Goal: Task Accomplishment & Management: Manage account settings

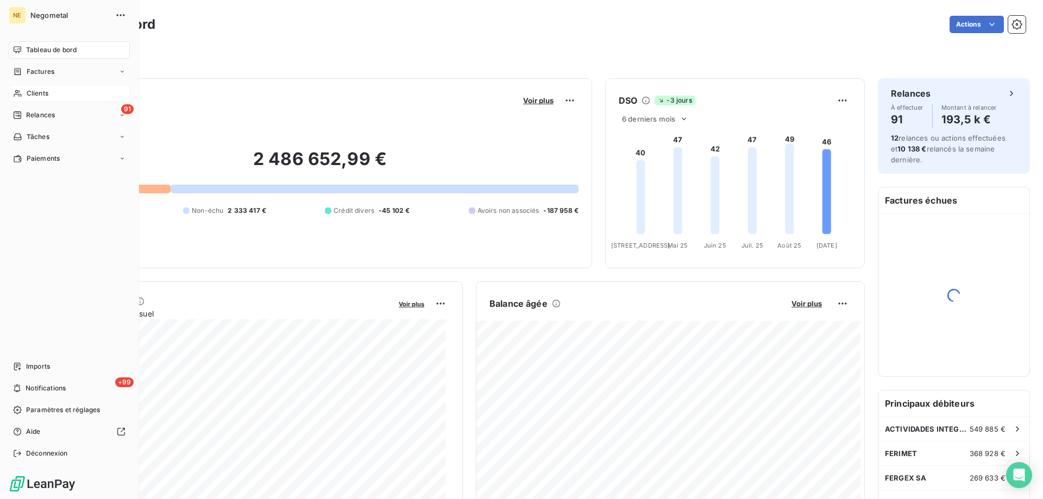
click at [17, 94] on icon at bounding box center [18, 93] width 8 height 7
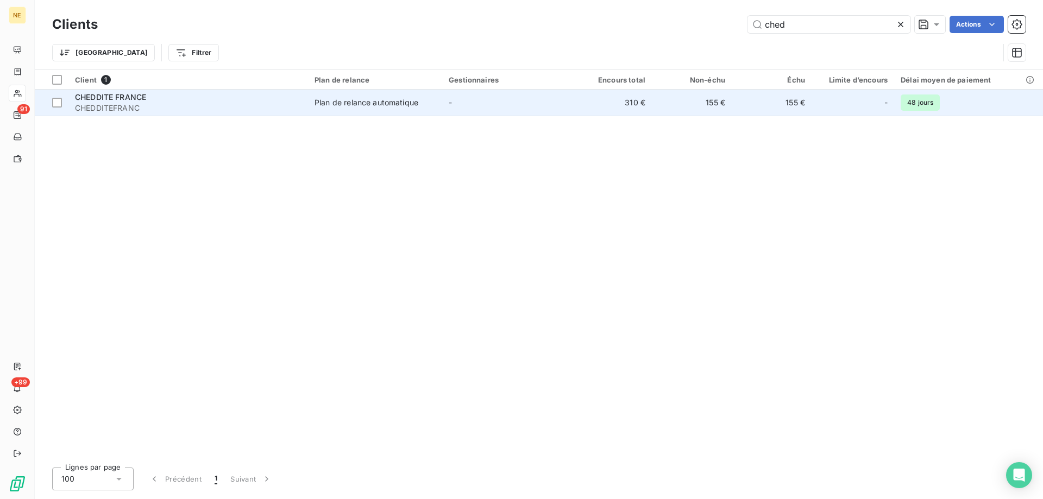
type input "ched"
click at [241, 111] on span "CHEDDITEFRANC" at bounding box center [188, 108] width 227 height 11
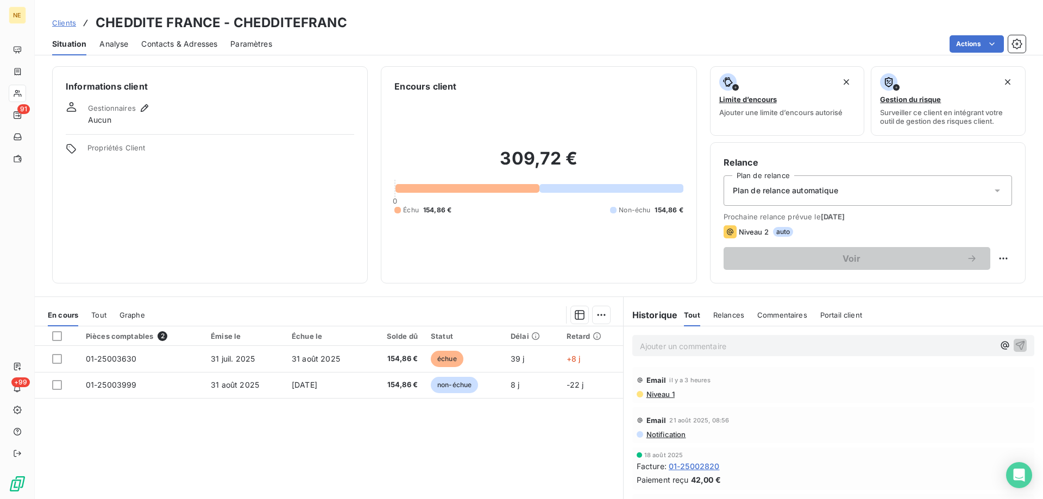
click at [168, 42] on span "Contacts & Adresses" at bounding box center [179, 44] width 76 height 11
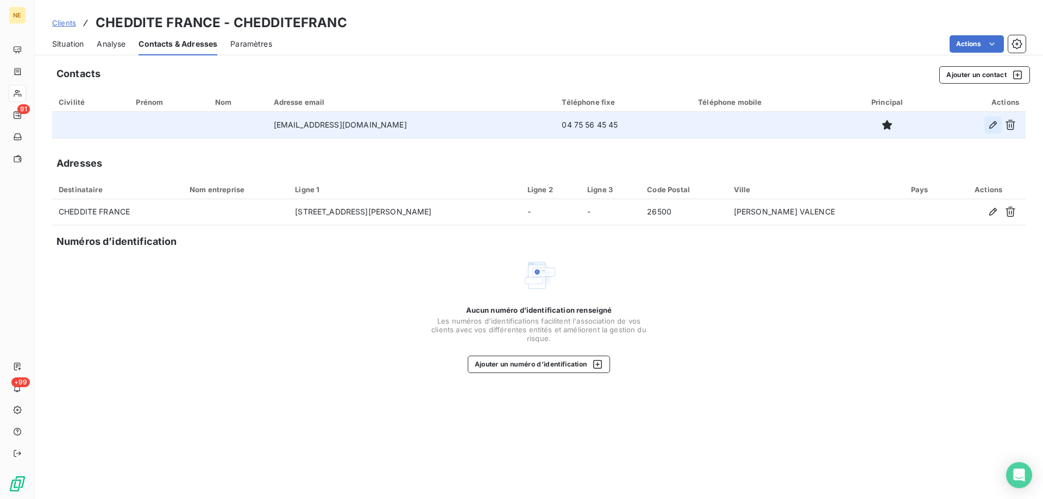
click at [990, 127] on icon "button" at bounding box center [993, 125] width 8 height 8
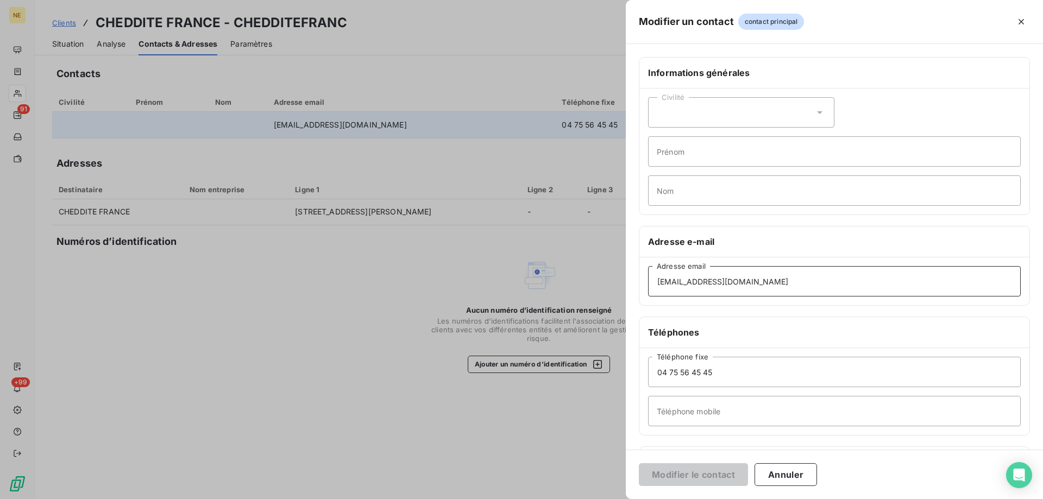
drag, startPoint x: 743, startPoint y: 280, endPoint x: 565, endPoint y: 271, distance: 177.9
click at [565, 499] on div "Modifier un contact contact principal Informations générales Civilité Prénom No…" at bounding box center [521, 499] width 1043 height 0
paste input "factures"
type input "[EMAIL_ADDRESS][DOMAIN_NAME]"
click at [683, 474] on button "Modifier le contact" at bounding box center [693, 474] width 109 height 23
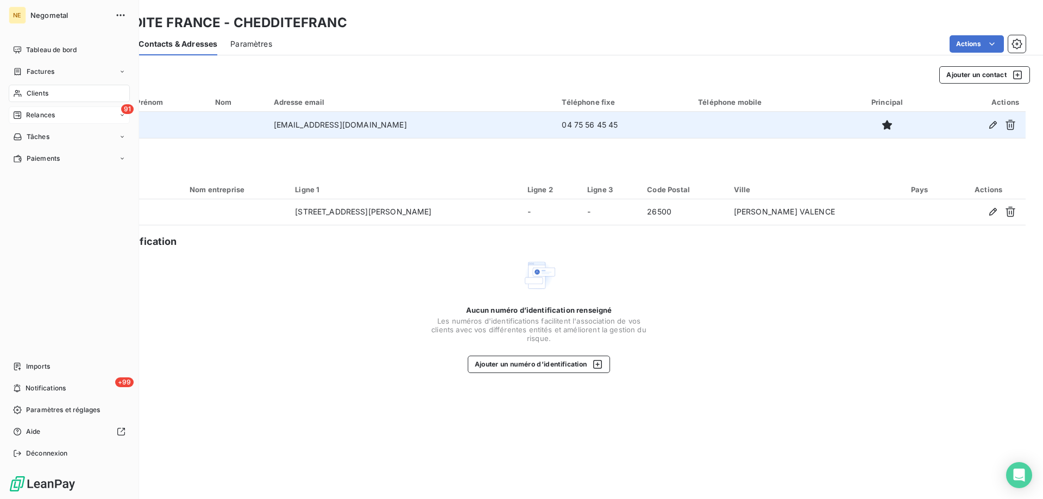
click at [123, 107] on span "91" at bounding box center [127, 109] width 12 height 10
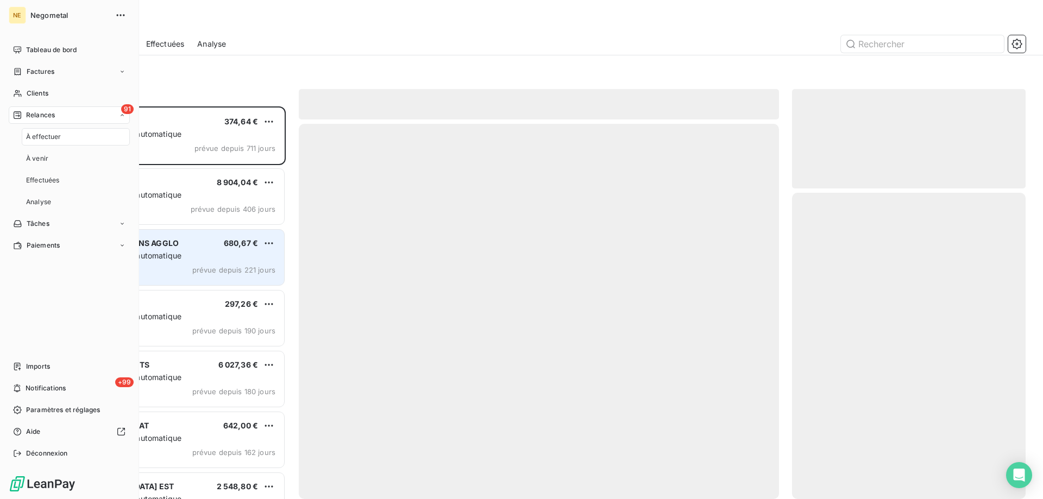
scroll to position [385, 225]
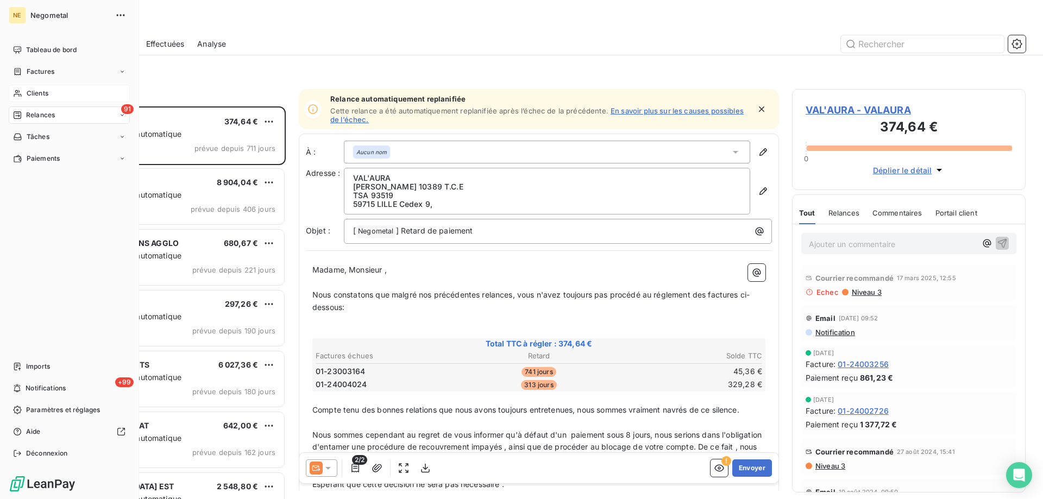
click at [93, 99] on div "Clients" at bounding box center [69, 93] width 121 height 17
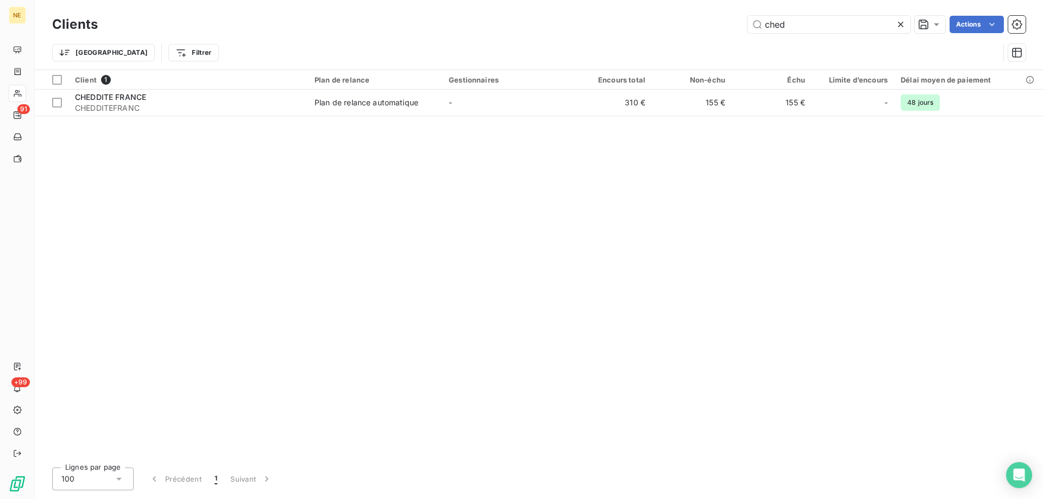
drag, startPoint x: 772, startPoint y: 22, endPoint x: 724, endPoint y: 18, distance: 49.0
click at [724, 18] on div "ched Actions" at bounding box center [568, 24] width 915 height 17
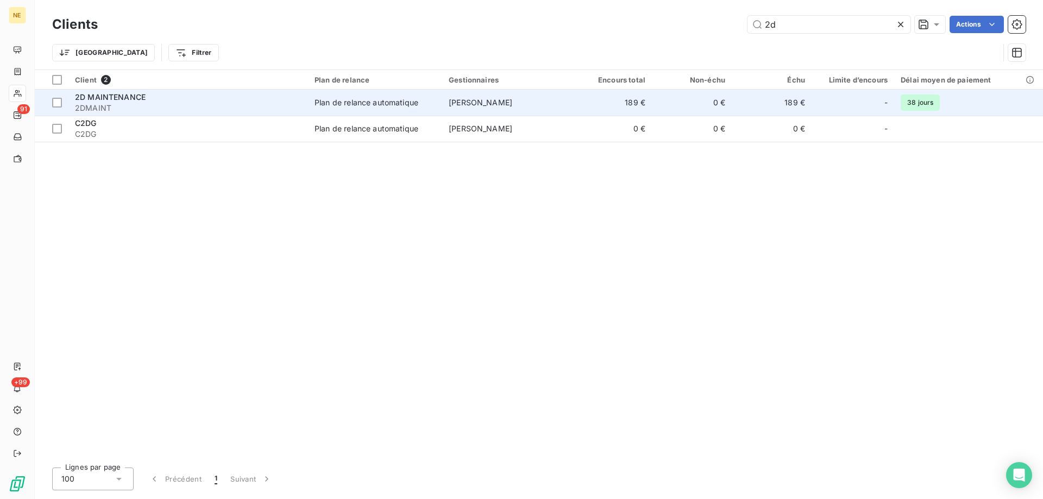
type input "2d"
click at [200, 99] on div "2D MAINTENANCE" at bounding box center [188, 97] width 227 height 11
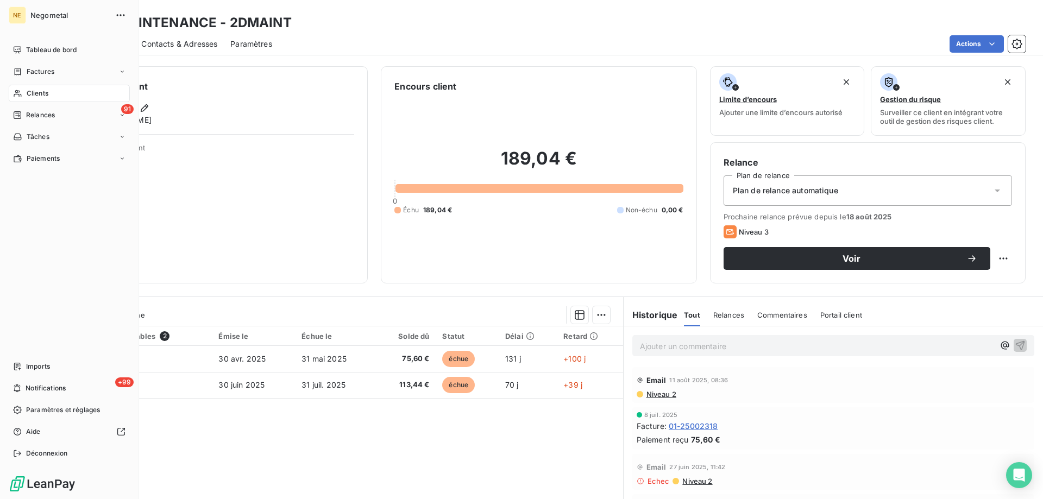
click at [36, 92] on span "Clients" at bounding box center [38, 94] width 22 height 10
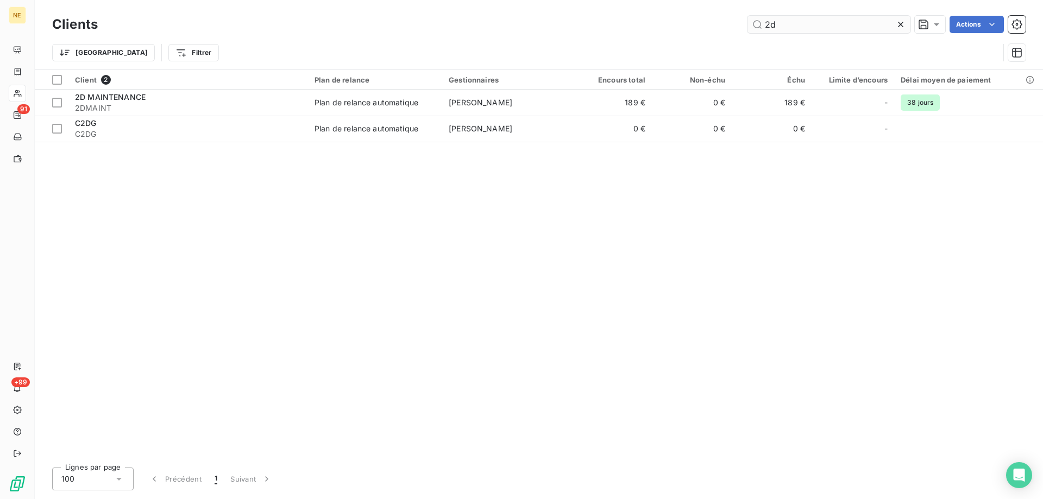
drag, startPoint x: 795, startPoint y: 26, endPoint x: 757, endPoint y: 23, distance: 37.6
click at [757, 23] on input "2d" at bounding box center [829, 24] width 163 height 17
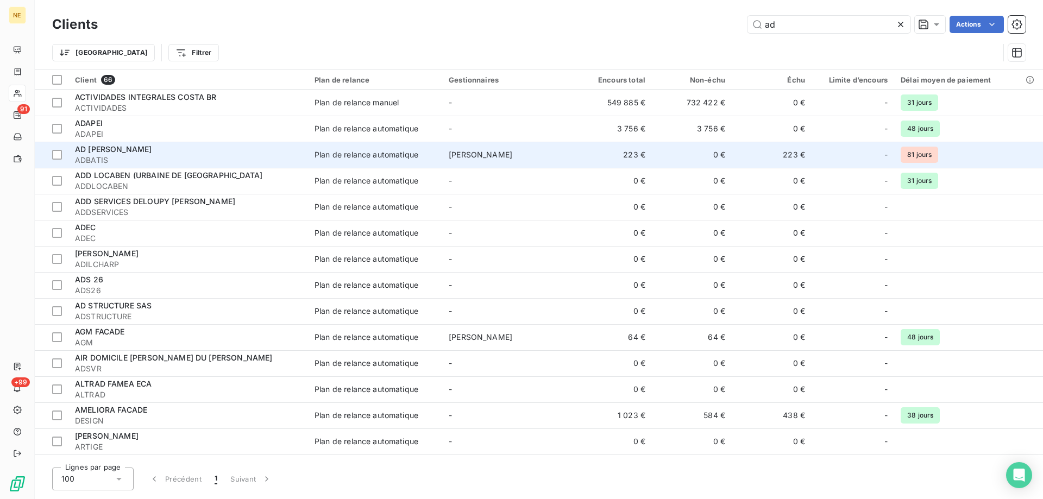
type input "ad"
click at [116, 150] on div "AD [PERSON_NAME]" at bounding box center [188, 149] width 227 height 11
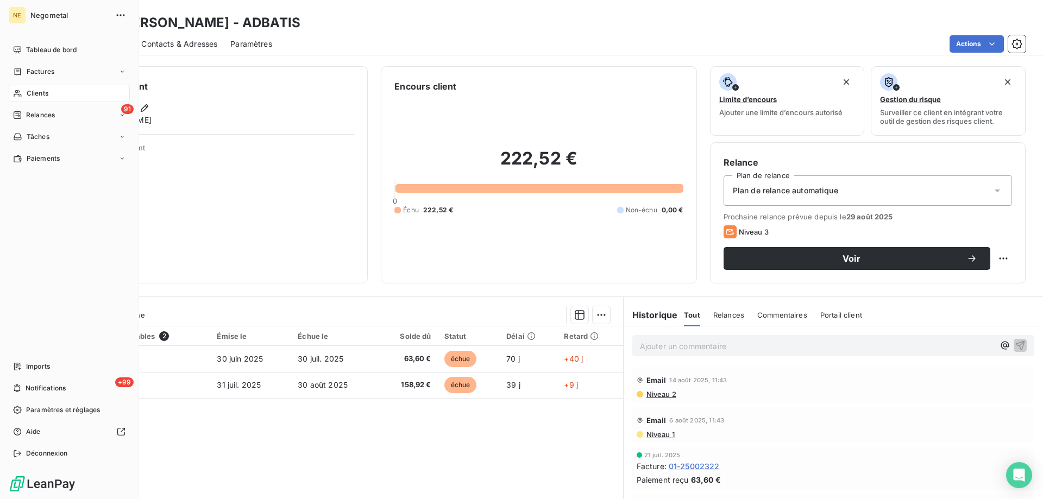
click at [36, 94] on span "Clients" at bounding box center [38, 94] width 22 height 10
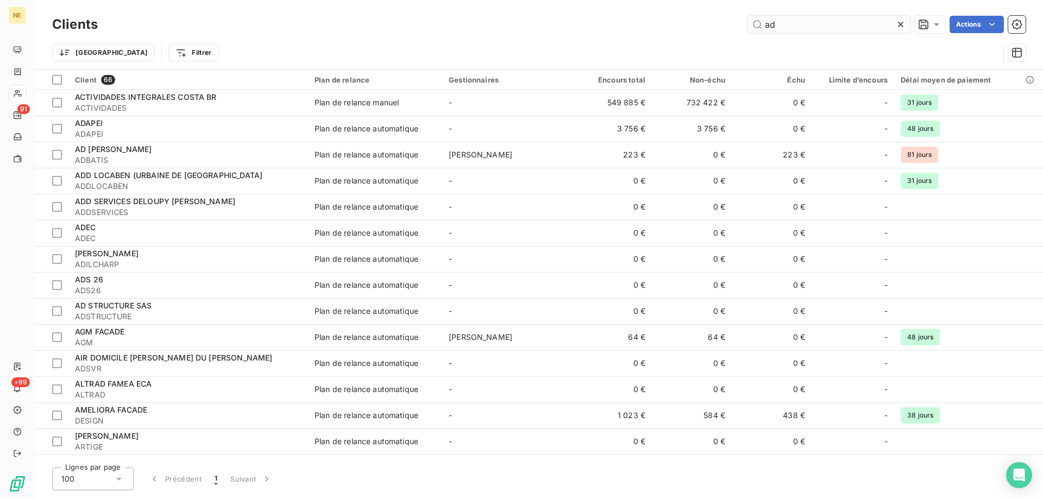
drag, startPoint x: 783, startPoint y: 27, endPoint x: 761, endPoint y: 28, distance: 21.8
click at [761, 28] on input "ad" at bounding box center [829, 24] width 163 height 17
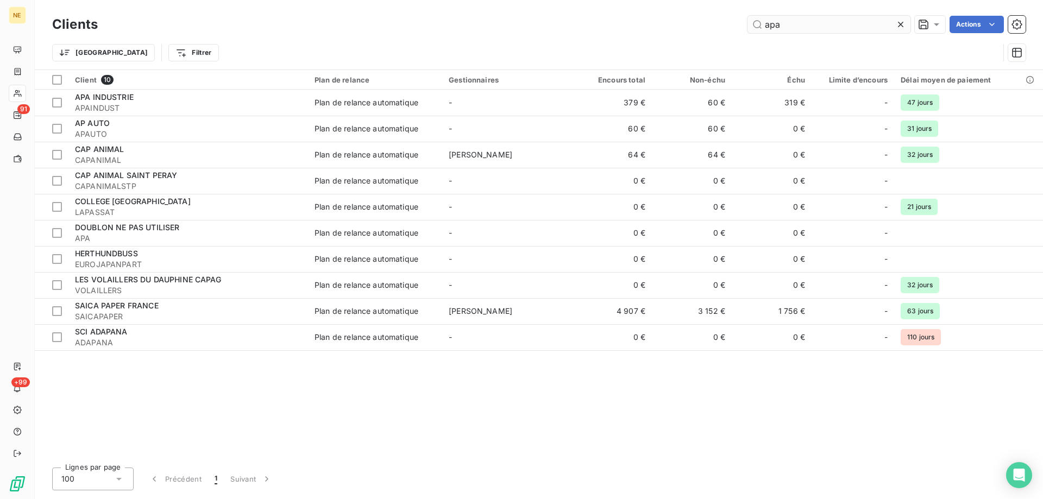
type input "apa"
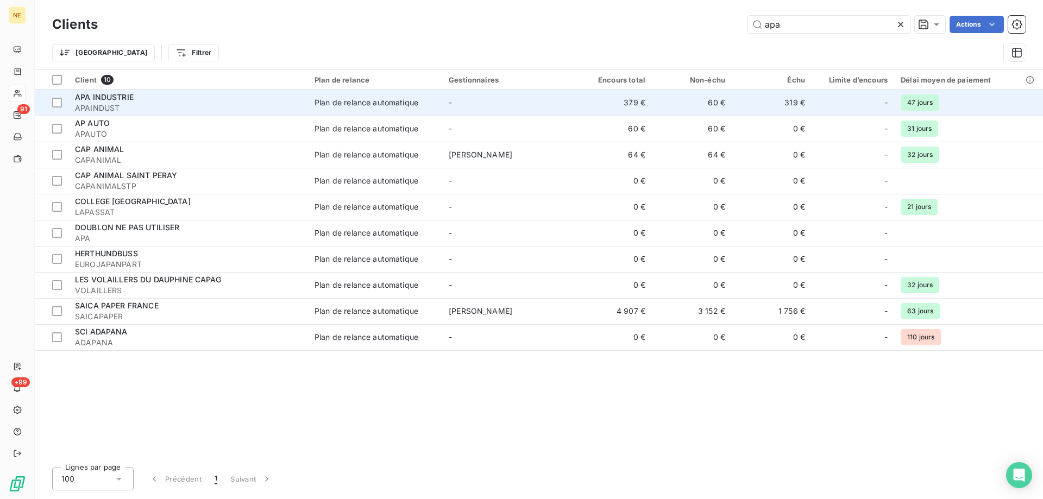
click at [334, 110] on td "Plan de relance automatique" at bounding box center [375, 103] width 134 height 26
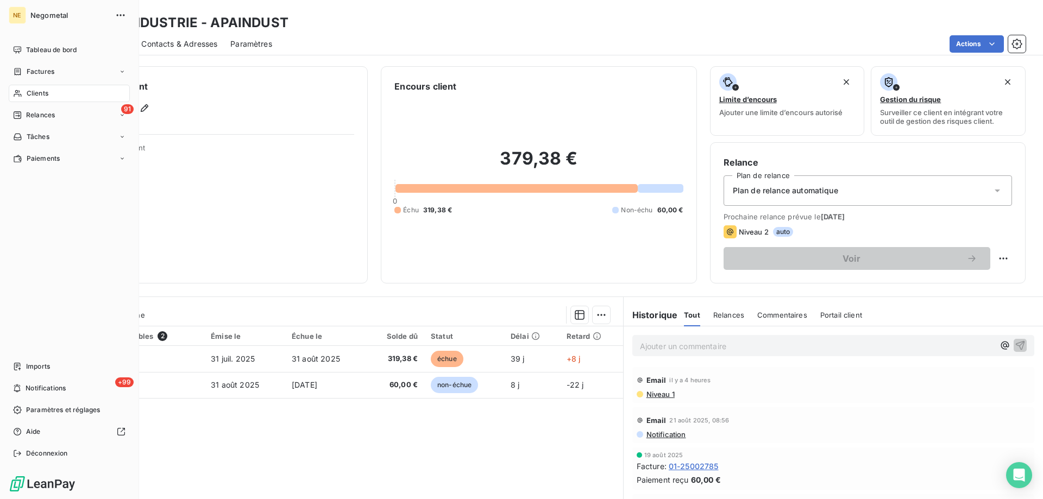
click at [27, 89] on span "Clients" at bounding box center [38, 94] width 22 height 10
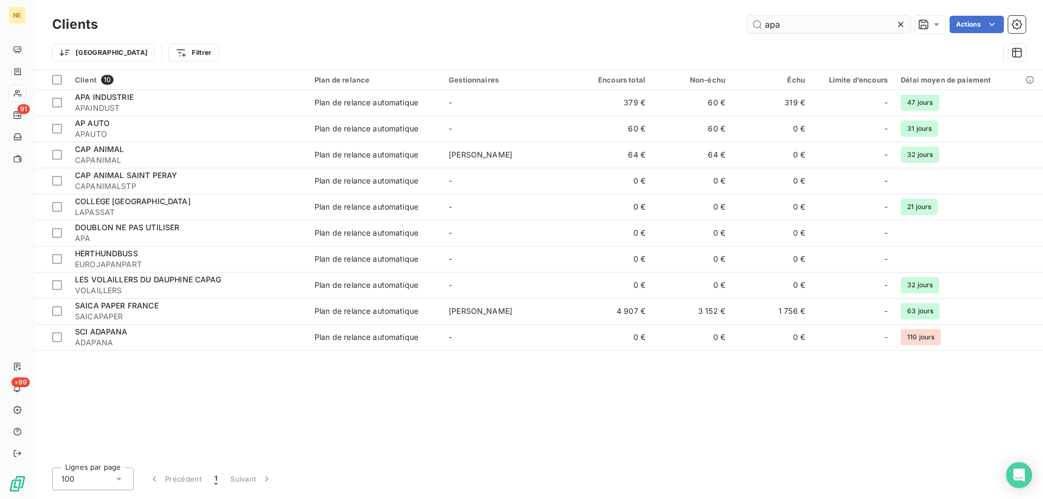
drag, startPoint x: 794, startPoint y: 22, endPoint x: 758, endPoint y: 27, distance: 36.7
click at [758, 27] on input "apa" at bounding box center [829, 24] width 163 height 17
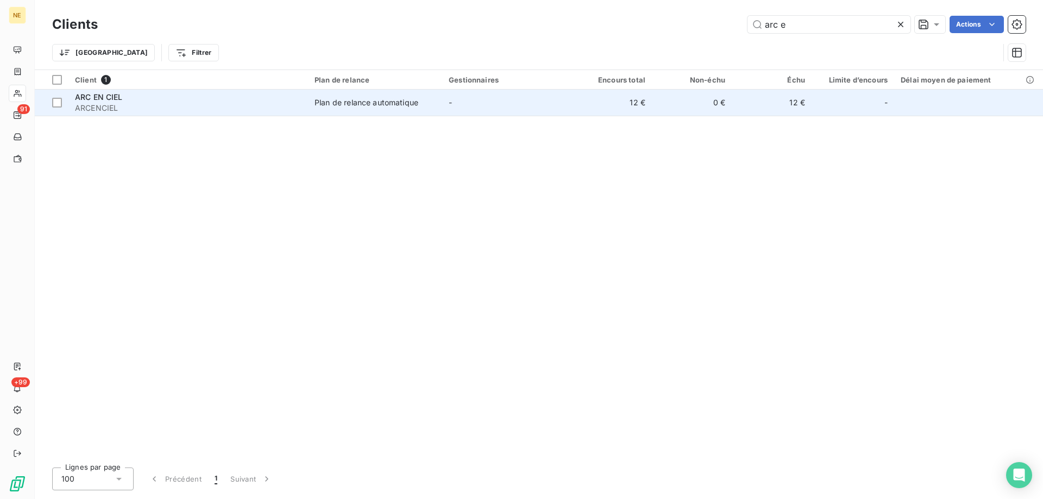
type input "arc e"
click at [329, 109] on td "Plan de relance automatique" at bounding box center [375, 103] width 134 height 26
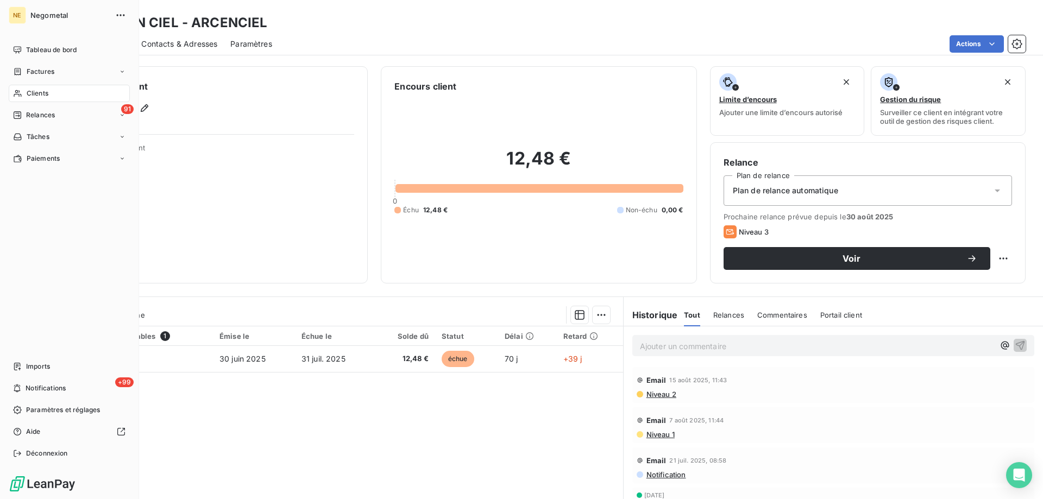
click at [62, 96] on div "Clients" at bounding box center [69, 93] width 121 height 17
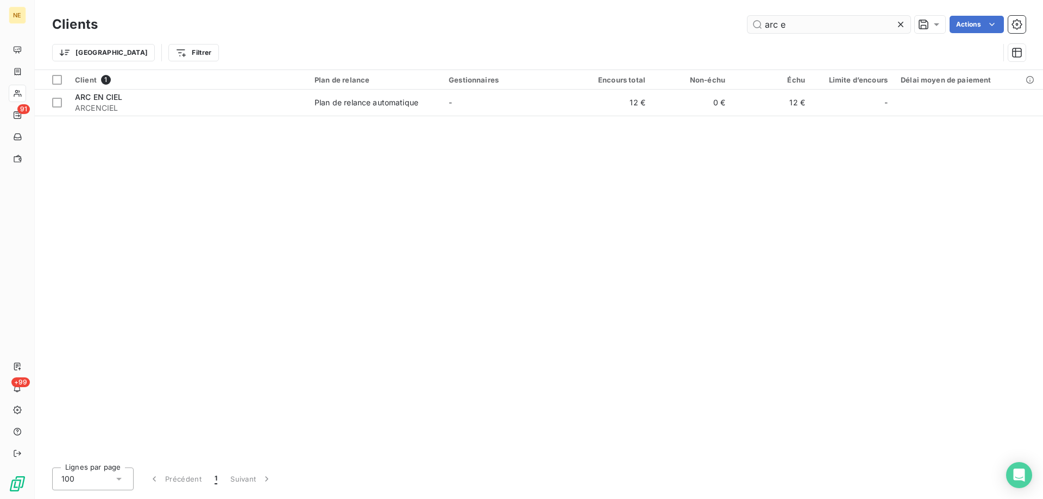
drag, startPoint x: 787, startPoint y: 24, endPoint x: 775, endPoint y: 24, distance: 11.4
click at [775, 24] on input "arc e" at bounding box center [829, 24] width 163 height 17
click at [786, 29] on input "arc e" at bounding box center [829, 24] width 163 height 17
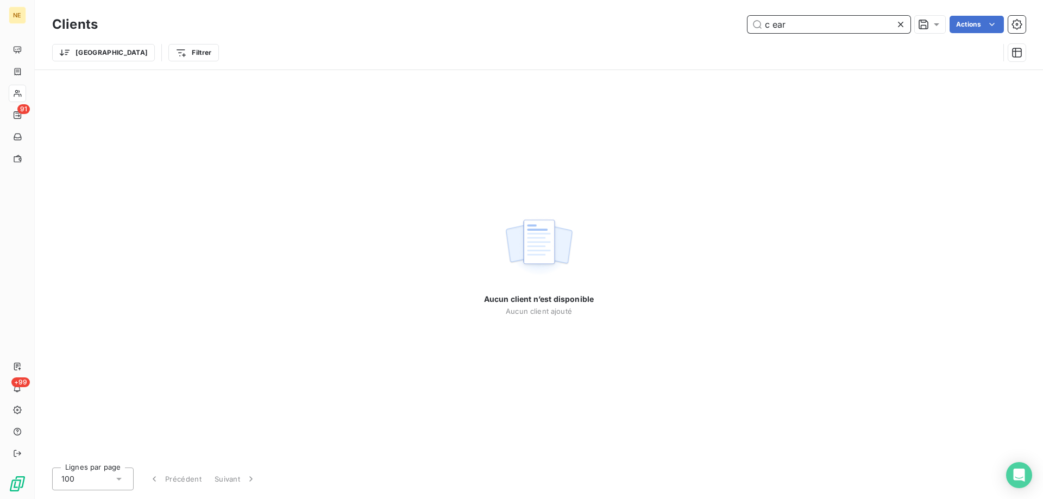
click at [788, 30] on input "c ear" at bounding box center [829, 24] width 163 height 17
drag, startPoint x: 790, startPoint y: 30, endPoint x: 752, endPoint y: 35, distance: 37.8
click at [752, 35] on div "Clients c ear Actions" at bounding box center [539, 24] width 974 height 23
drag, startPoint x: 813, startPoint y: 27, endPoint x: 754, endPoint y: 27, distance: 58.7
click at [754, 27] on input "zrcm" at bounding box center [829, 24] width 163 height 17
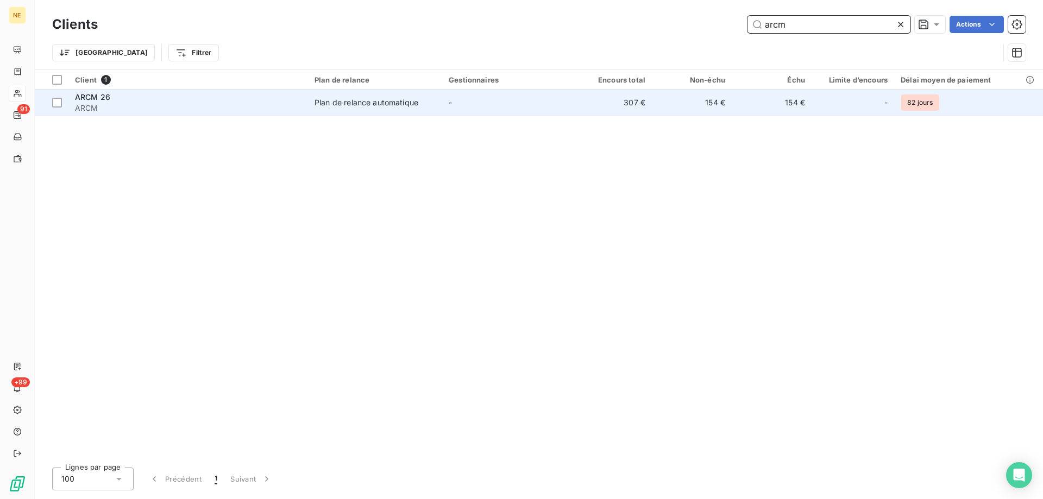
type input "arcm"
click at [332, 100] on div "Plan de relance automatique" at bounding box center [367, 102] width 104 height 11
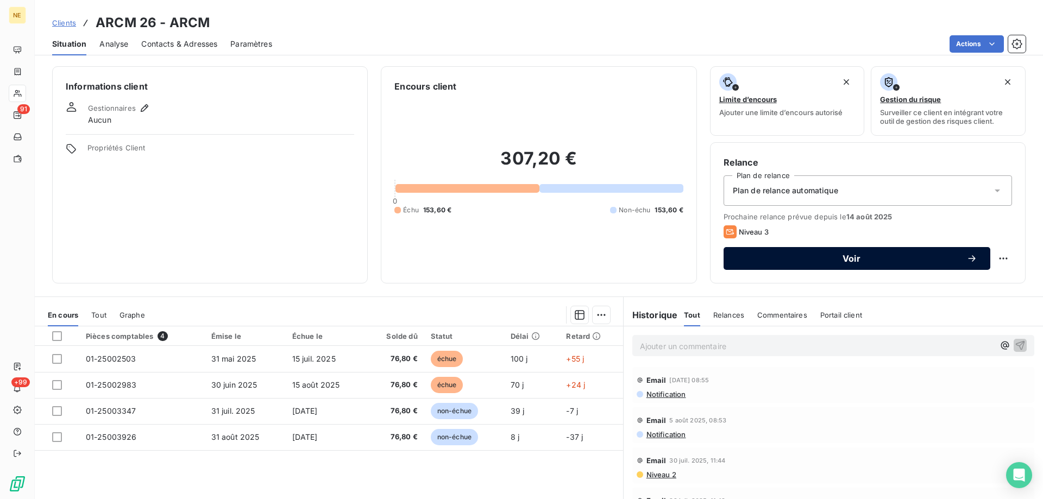
click at [813, 255] on span "Voir" at bounding box center [852, 258] width 230 height 9
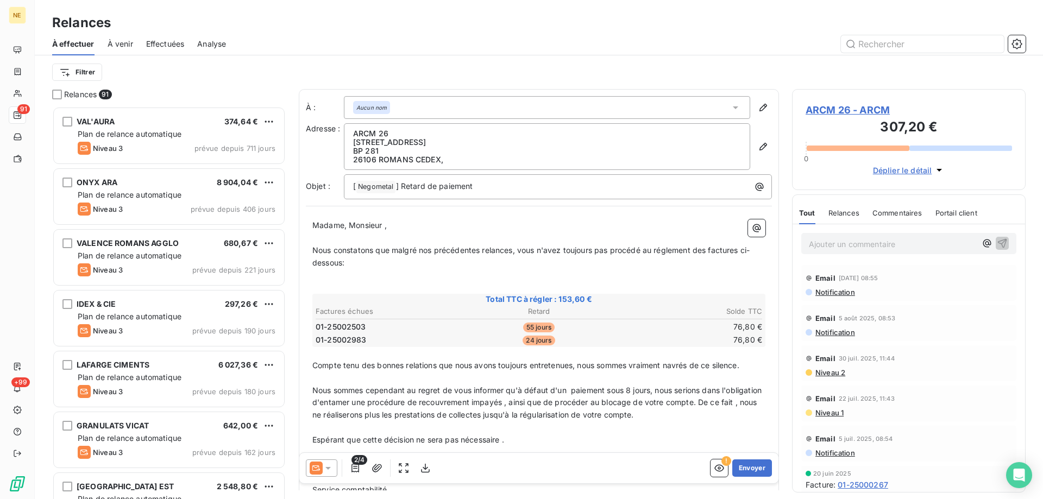
scroll to position [385, 225]
click at [751, 463] on button "Envoyer" at bounding box center [752, 468] width 40 height 17
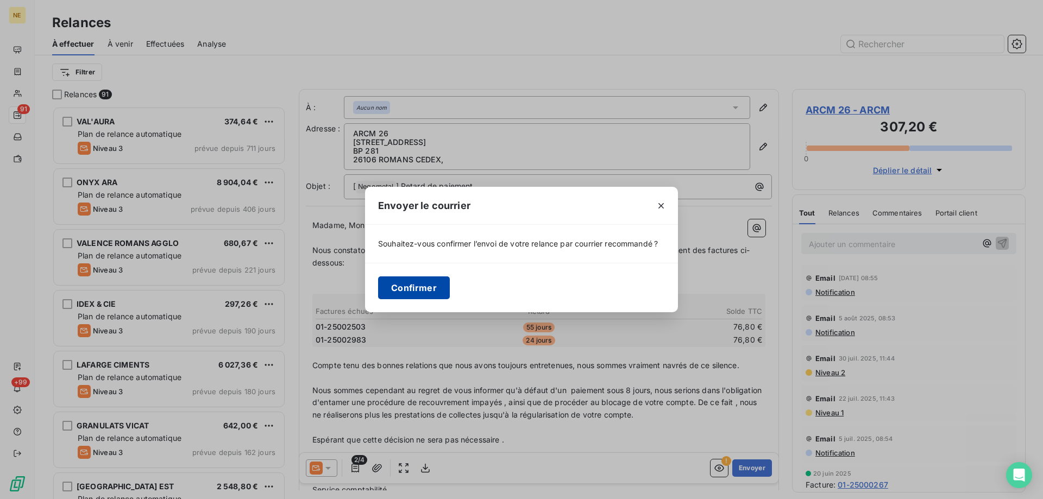
click at [427, 288] on button "Confirmer" at bounding box center [414, 288] width 72 height 23
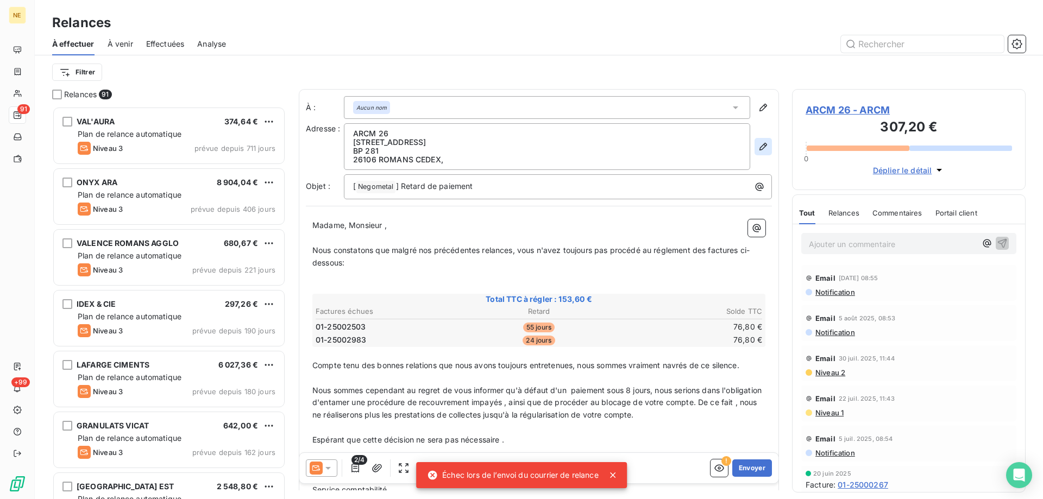
click at [759, 146] on icon "button" at bounding box center [763, 147] width 8 height 8
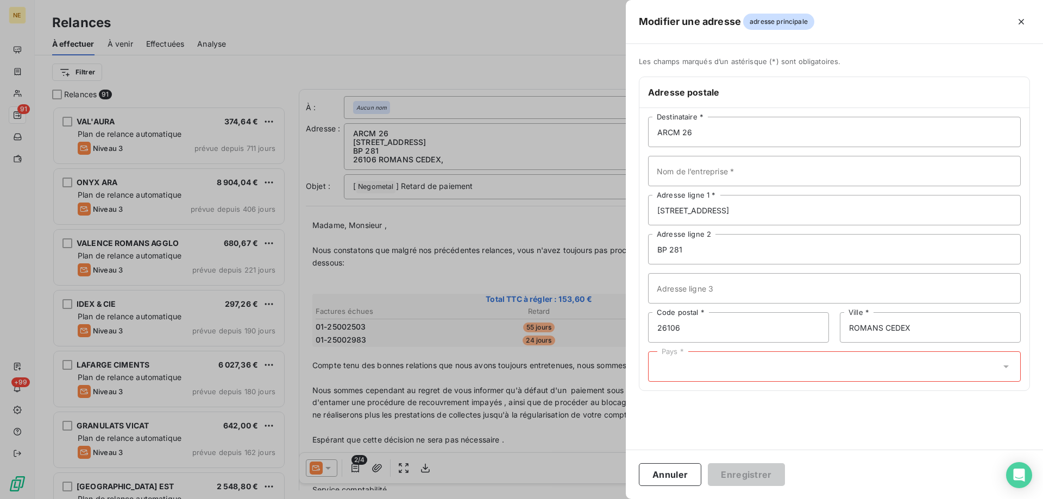
click at [689, 365] on div "Pays *" at bounding box center [834, 366] width 373 height 30
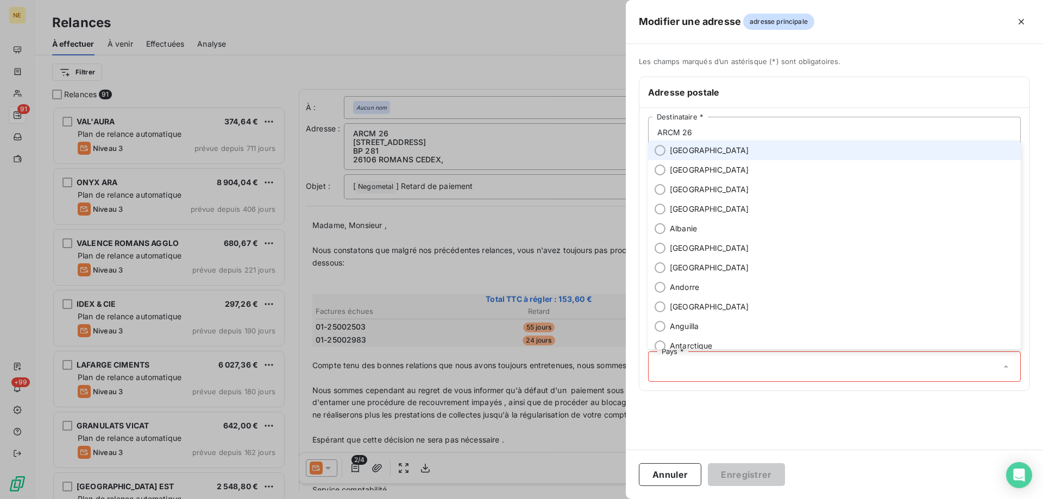
click at [663, 156] on li "[GEOGRAPHIC_DATA]" at bounding box center [834, 151] width 373 height 20
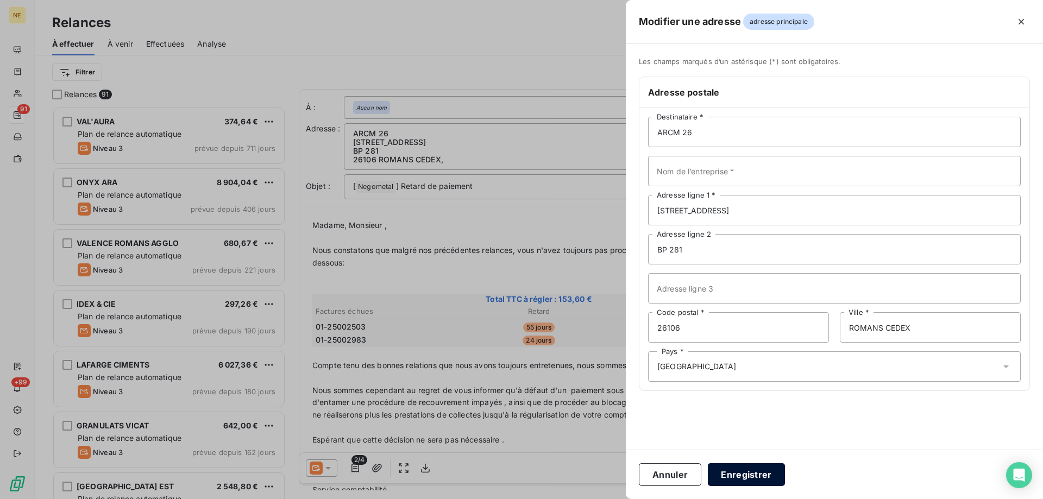
click at [730, 473] on button "Enregistrer" at bounding box center [746, 474] width 77 height 23
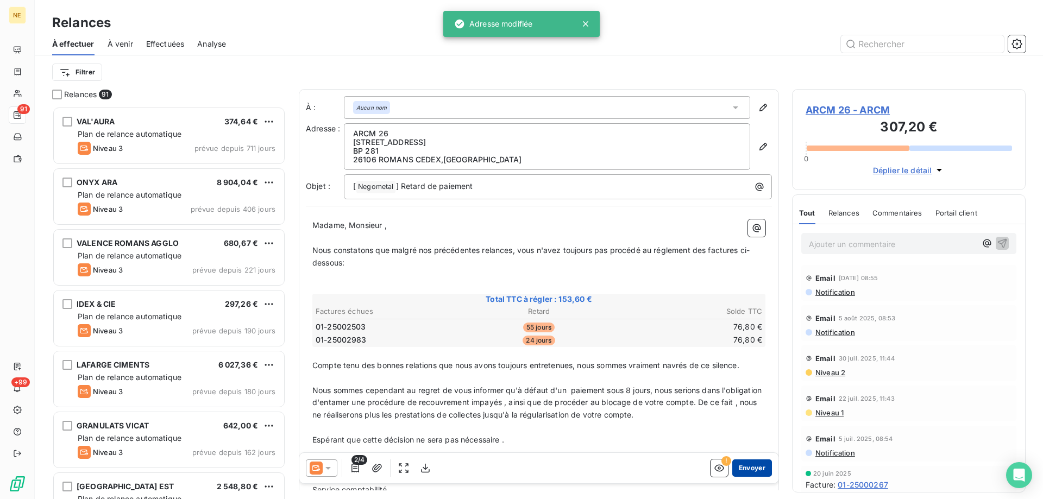
click at [746, 475] on button "Envoyer" at bounding box center [752, 468] width 40 height 17
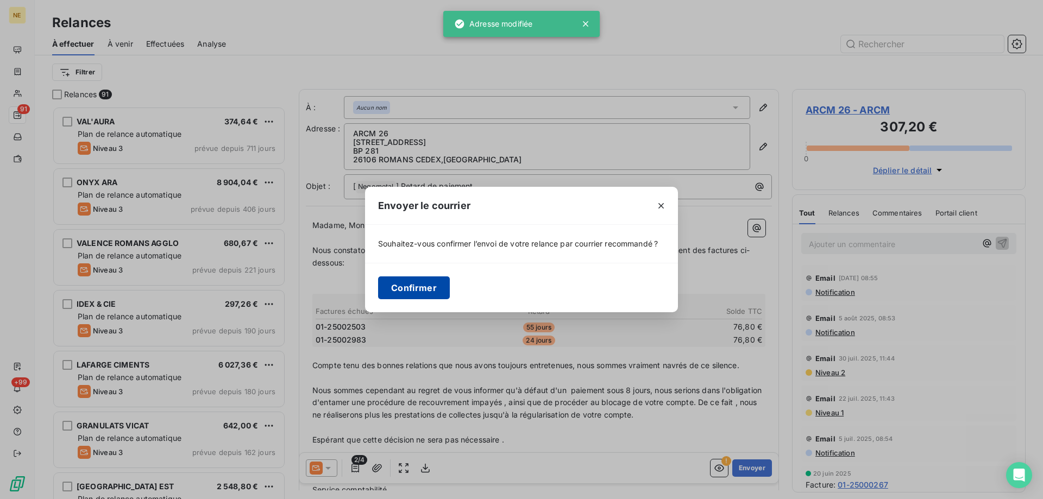
click at [428, 289] on button "Confirmer" at bounding box center [414, 288] width 72 height 23
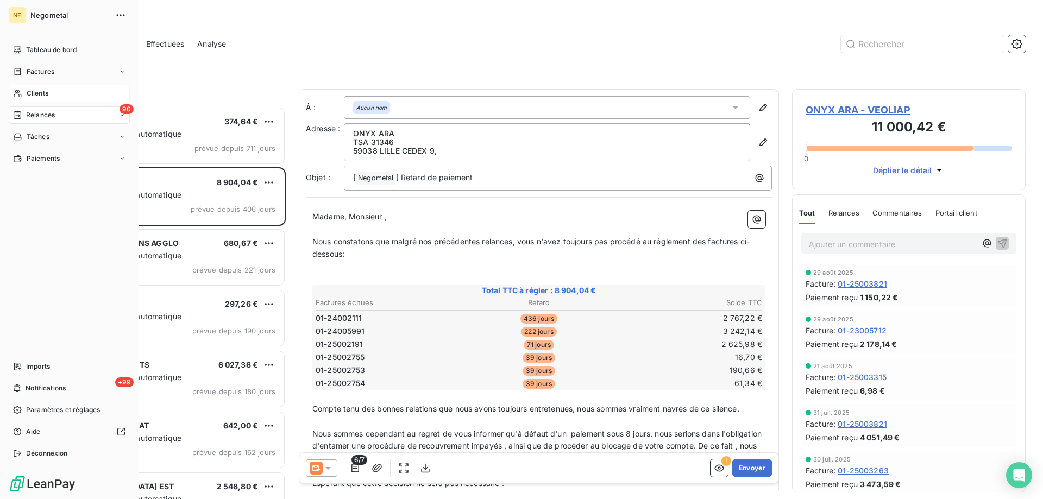
click at [30, 94] on span "Clients" at bounding box center [38, 94] width 22 height 10
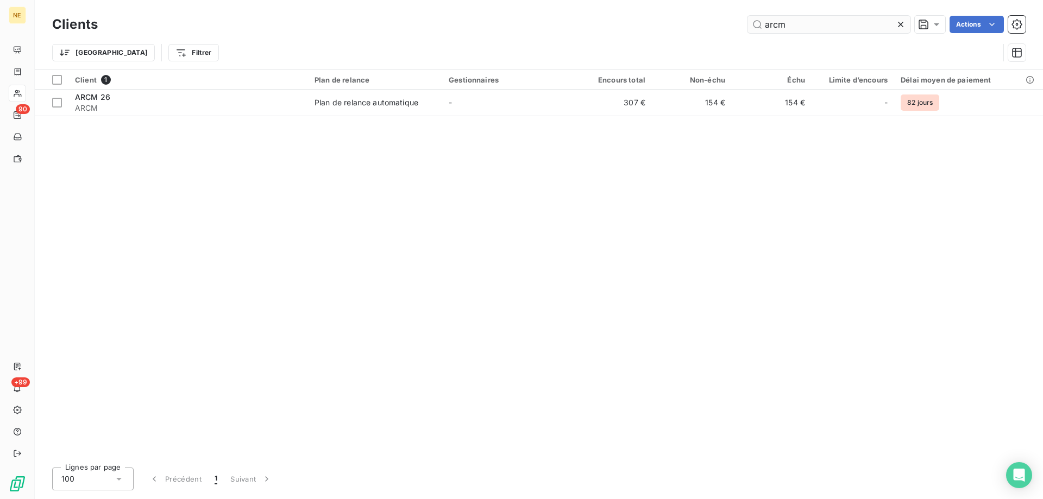
drag, startPoint x: 790, startPoint y: 24, endPoint x: 764, endPoint y: 24, distance: 26.1
click at [764, 24] on input "arcm" at bounding box center [829, 24] width 163 height 17
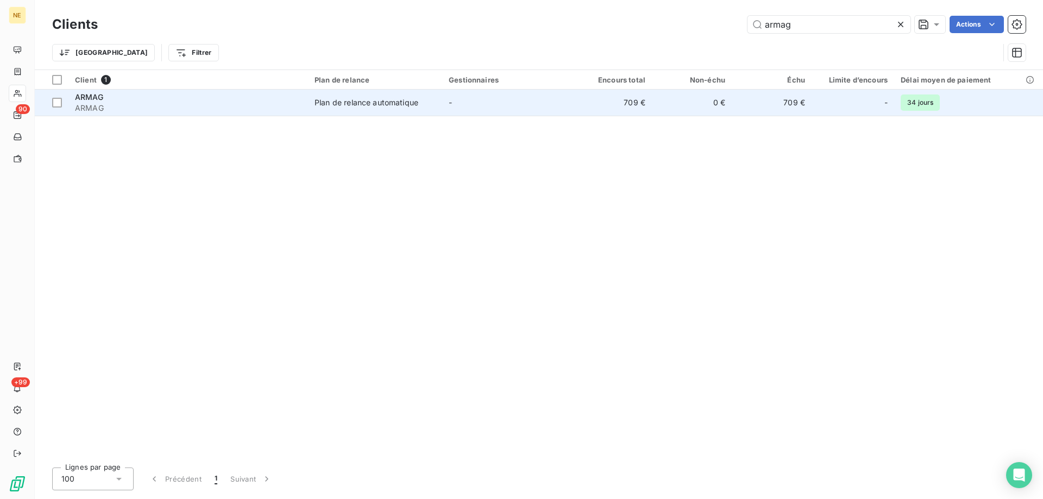
type input "armag"
click at [392, 97] on div "Plan de relance automatique" at bounding box center [367, 102] width 104 height 11
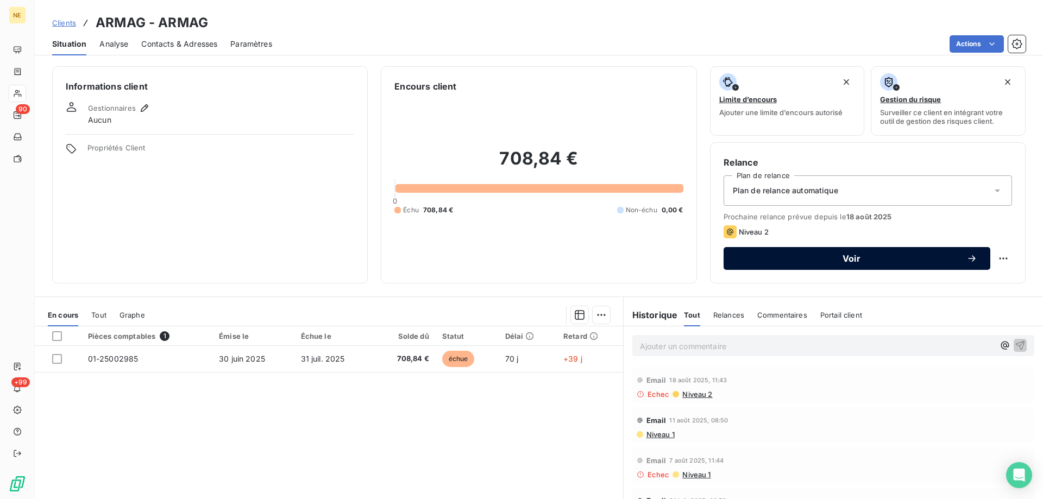
click at [843, 265] on button "Voir" at bounding box center [857, 258] width 267 height 23
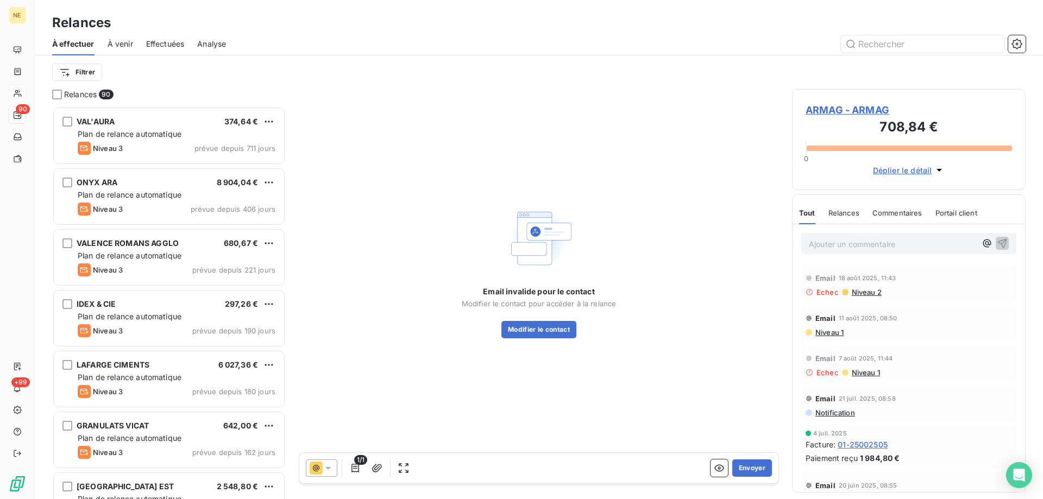
scroll to position [385, 225]
click at [328, 466] on icon at bounding box center [328, 468] width 11 height 11
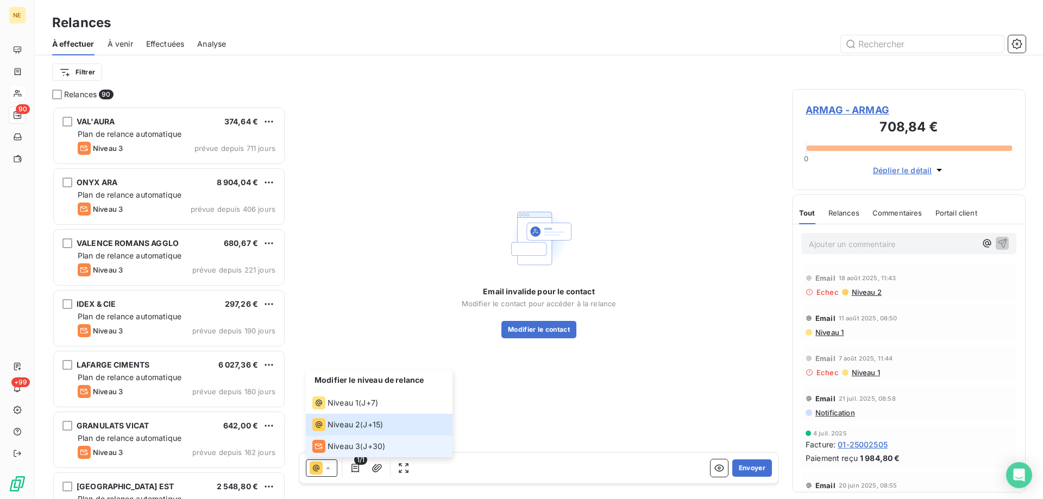
click at [342, 450] on span "Niveau 3" at bounding box center [344, 446] width 33 height 11
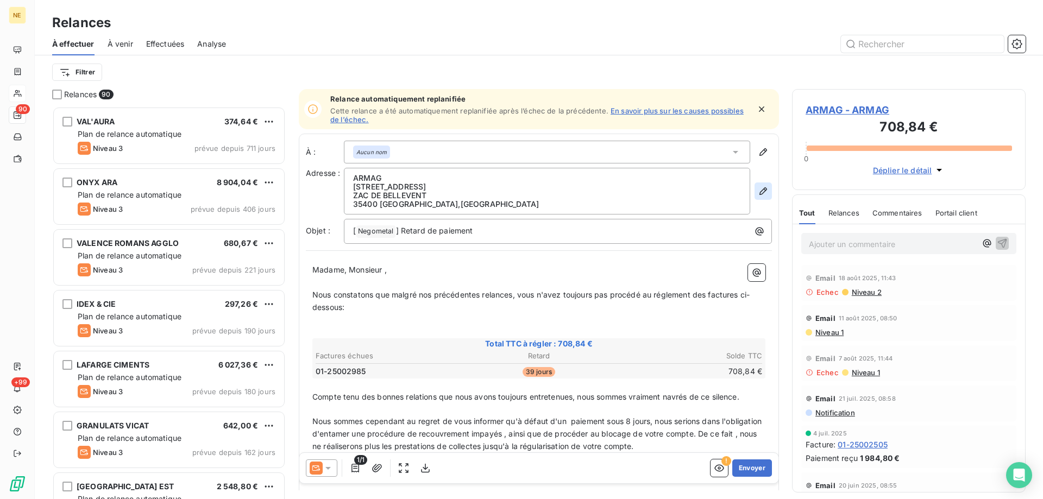
click at [758, 192] on icon "button" at bounding box center [763, 191] width 11 height 11
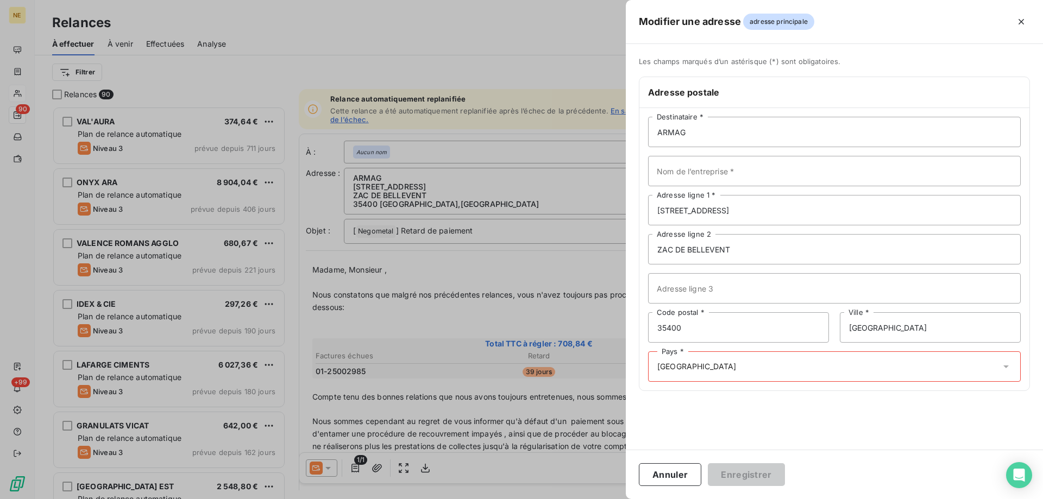
click at [775, 364] on div "Pays * [GEOGRAPHIC_DATA]" at bounding box center [834, 366] width 373 height 30
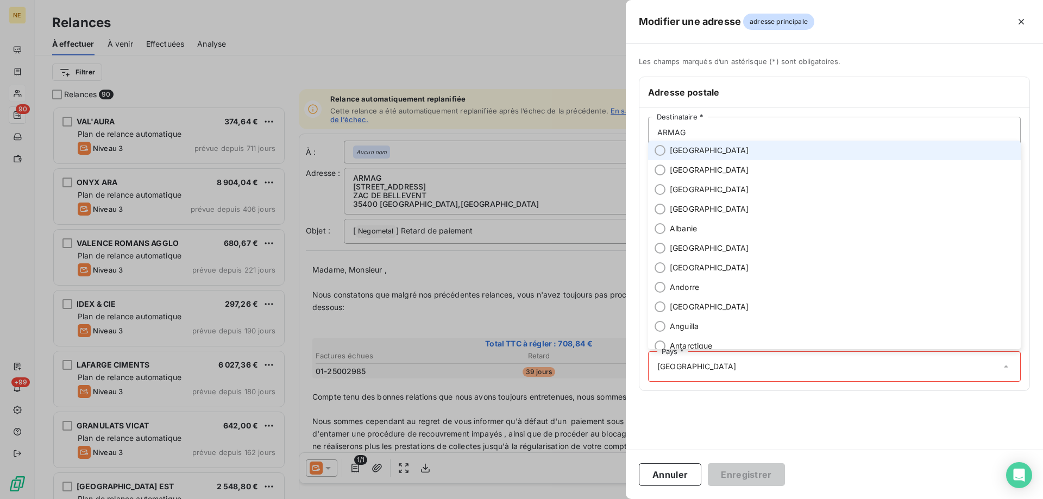
click at [676, 145] on li "[GEOGRAPHIC_DATA]" at bounding box center [834, 151] width 373 height 20
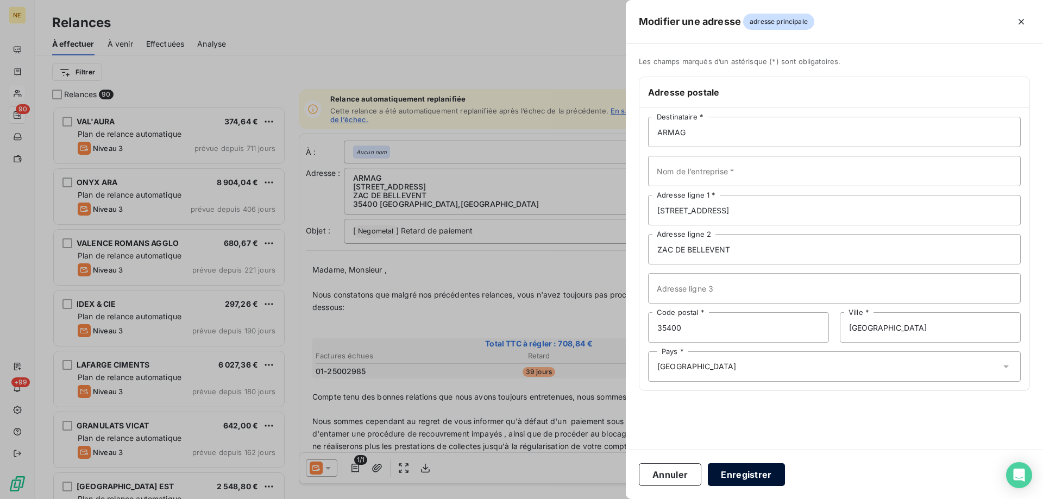
click at [750, 478] on button "Enregistrer" at bounding box center [746, 474] width 77 height 23
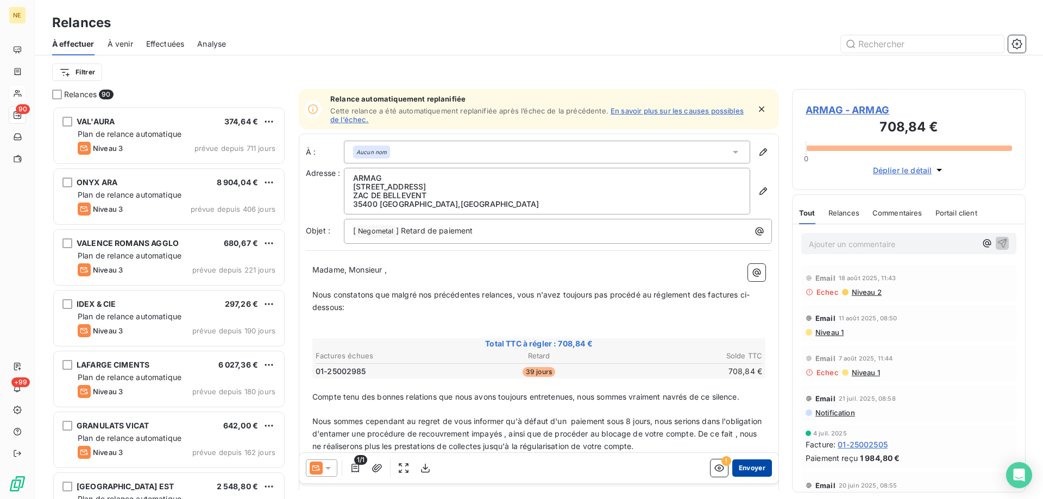
click at [738, 468] on button "Envoyer" at bounding box center [752, 468] width 40 height 17
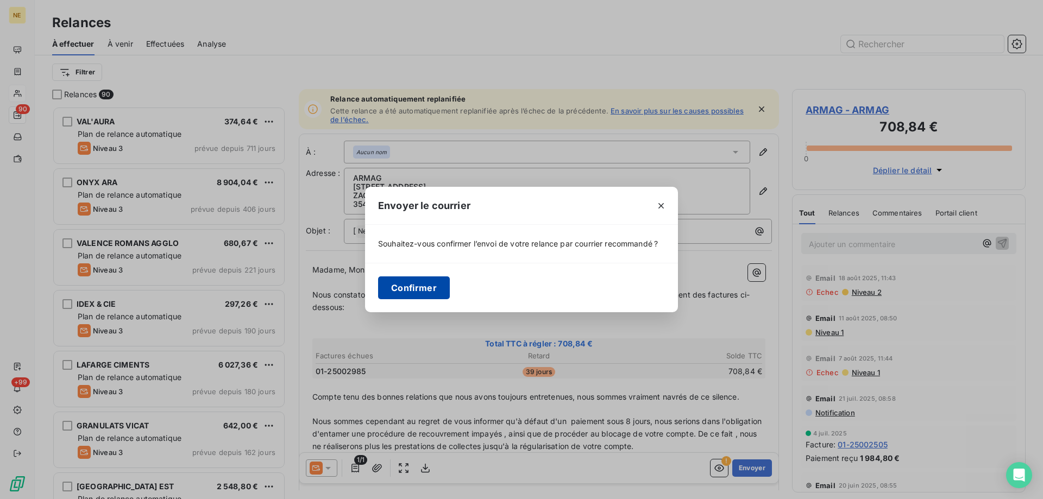
click at [403, 290] on button "Confirmer" at bounding box center [414, 288] width 72 height 23
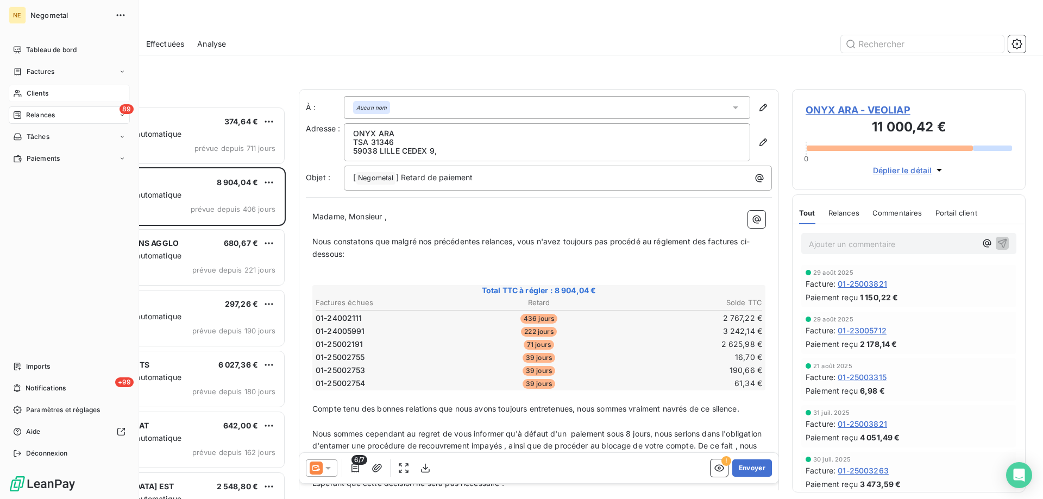
click at [32, 88] on div "Clients" at bounding box center [69, 93] width 121 height 17
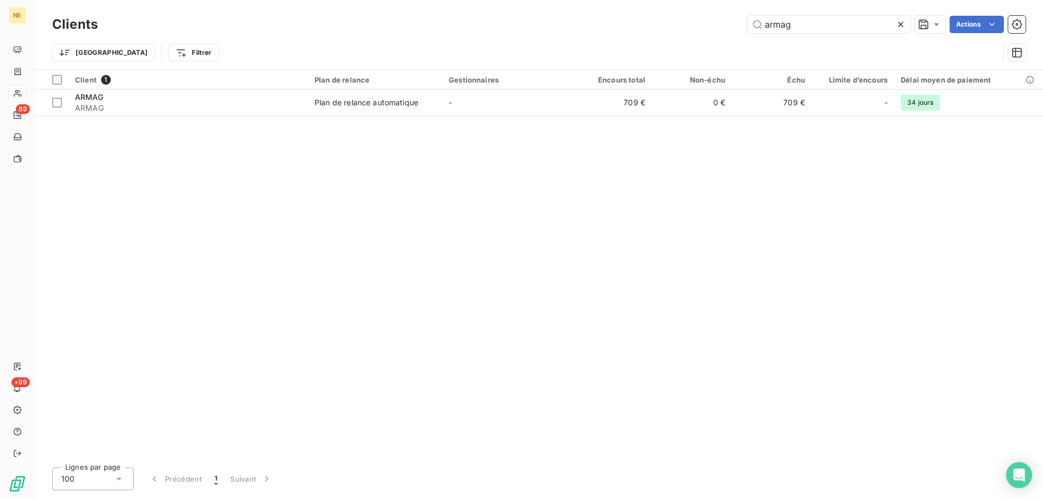
drag, startPoint x: 802, startPoint y: 30, endPoint x: 743, endPoint y: 27, distance: 58.8
click at [743, 27] on div "armag Actions" at bounding box center [568, 24] width 915 height 17
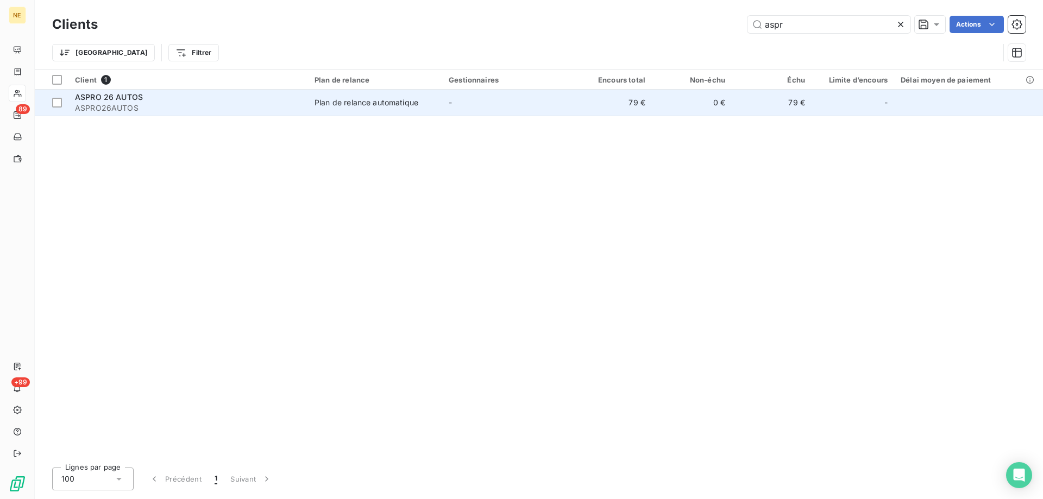
type input "aspr"
click at [419, 104] on span "Plan de relance automatique" at bounding box center [375, 102] width 121 height 11
